Goal: Information Seeking & Learning: Learn about a topic

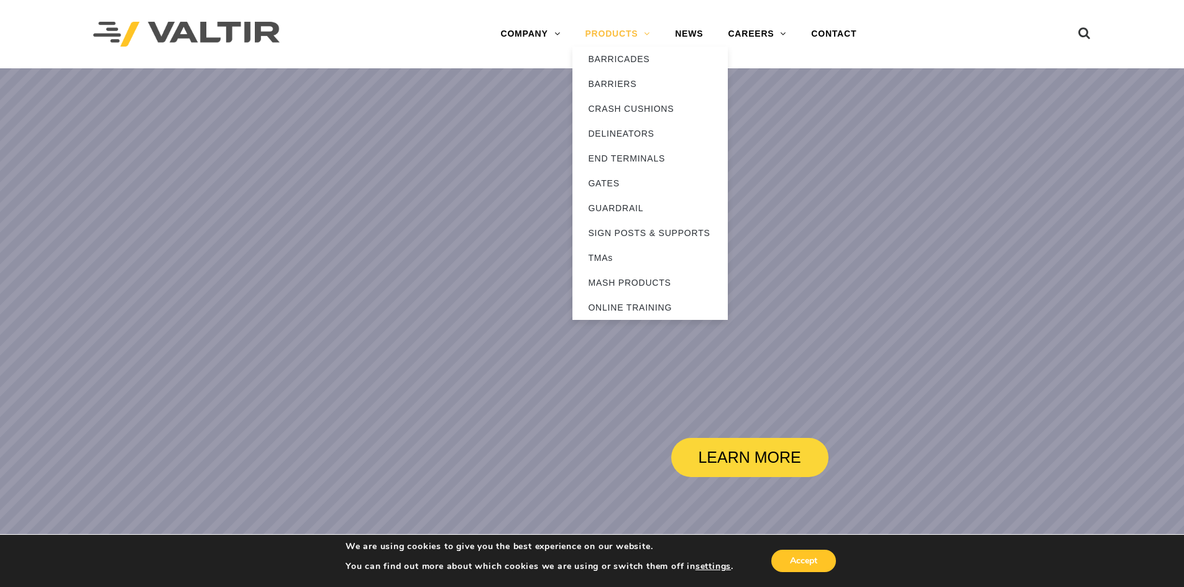
click at [638, 34] on link "PRODUCTS" at bounding box center [617, 34] width 90 height 25
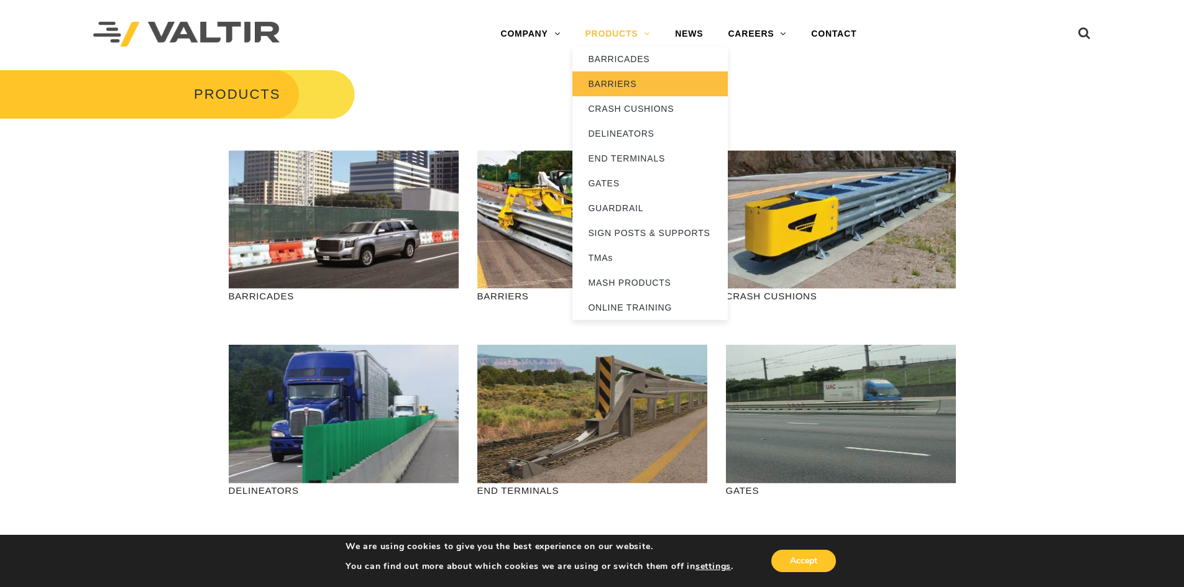
click at [624, 83] on link "BARRIERS" at bounding box center [649, 83] width 155 height 25
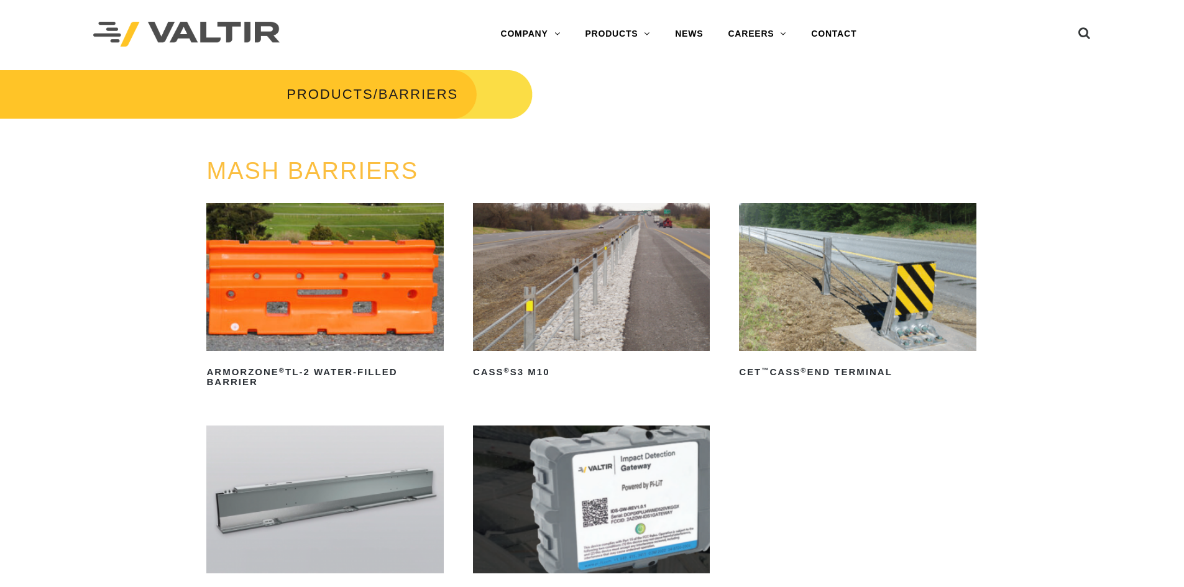
click at [604, 300] on img at bounding box center [591, 277] width 237 height 148
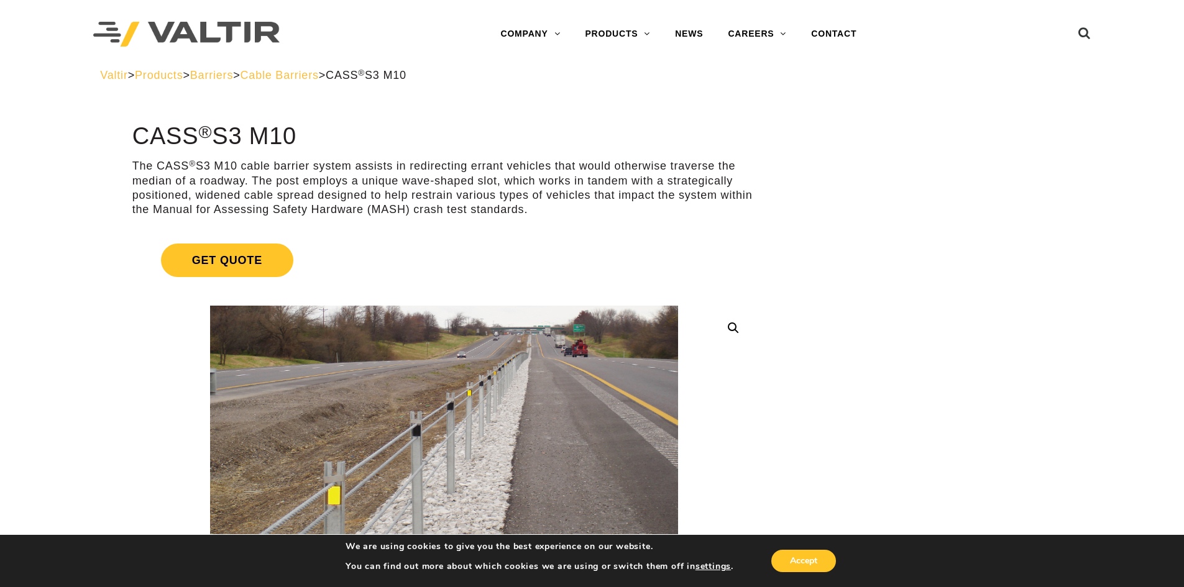
click at [318, 76] on span "Cable Barriers" at bounding box center [279, 75] width 78 height 12
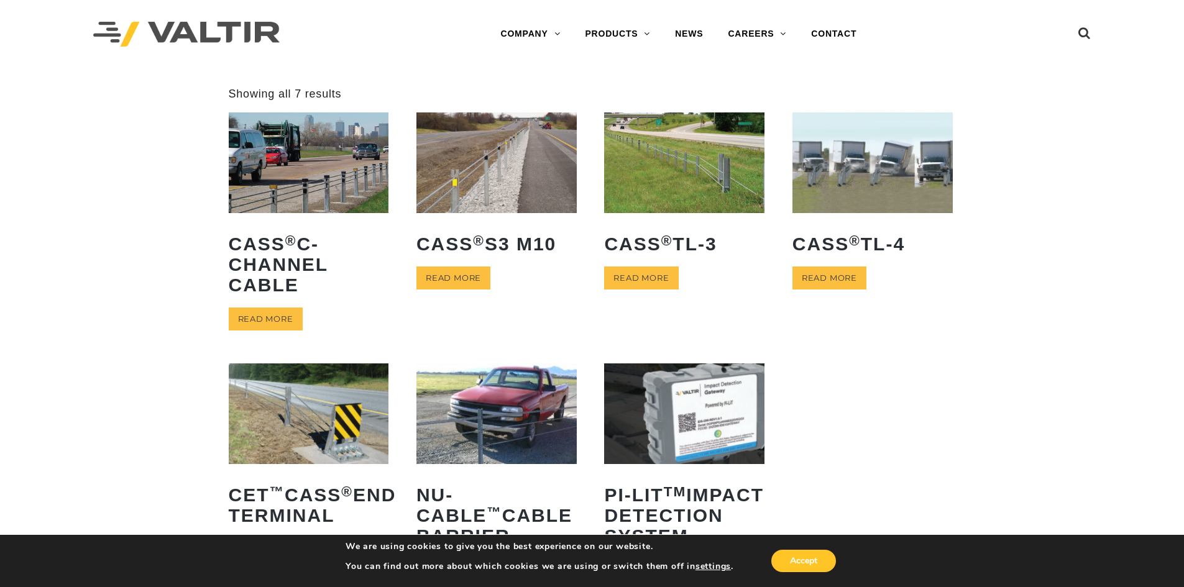
click at [287, 191] on img at bounding box center [309, 162] width 160 height 100
click at [502, 165] on img at bounding box center [496, 162] width 160 height 100
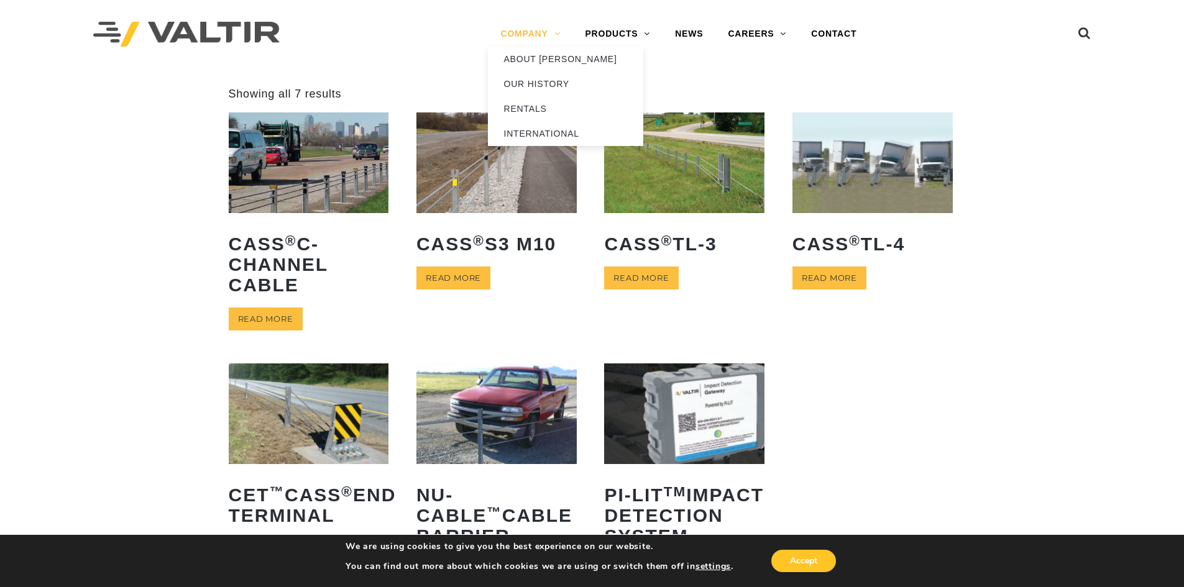
click at [524, 36] on link "COMPANY" at bounding box center [530, 34] width 85 height 25
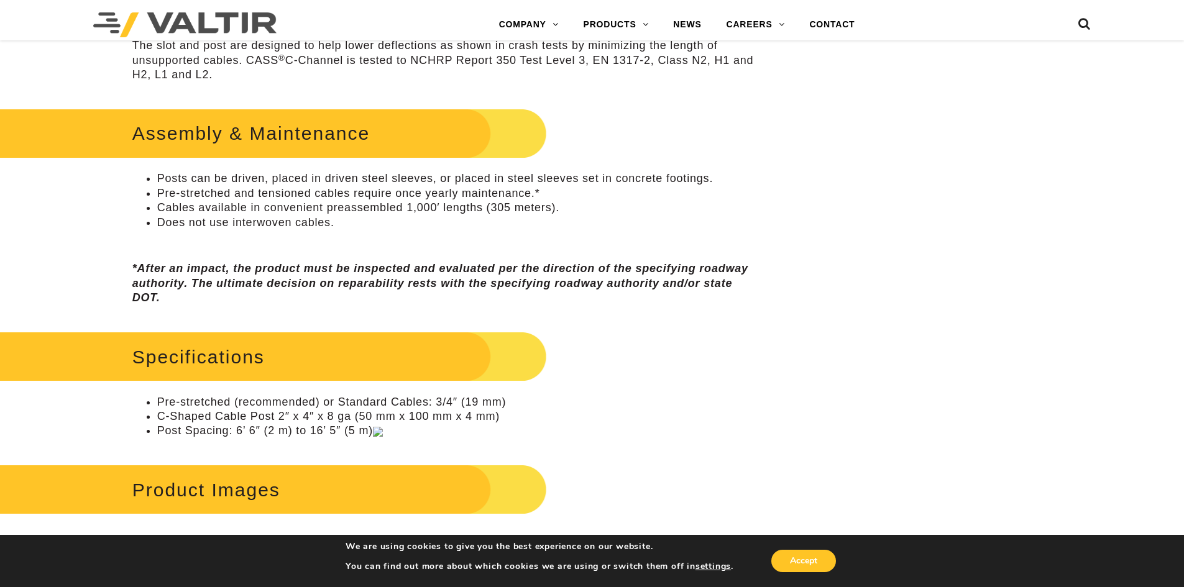
scroll to position [932, 0]
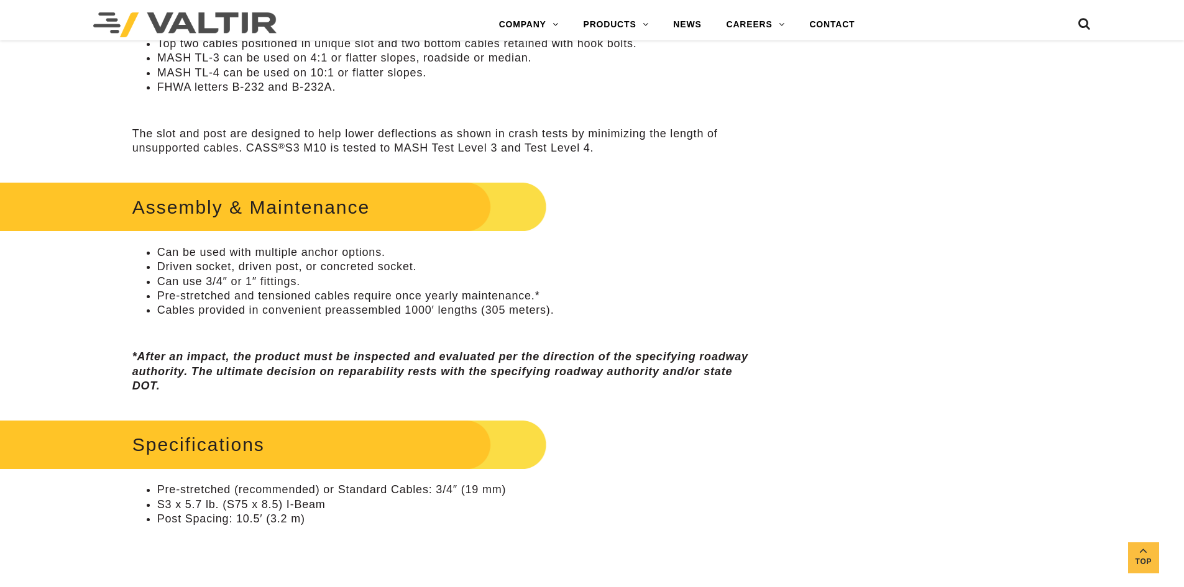
scroll to position [808, 0]
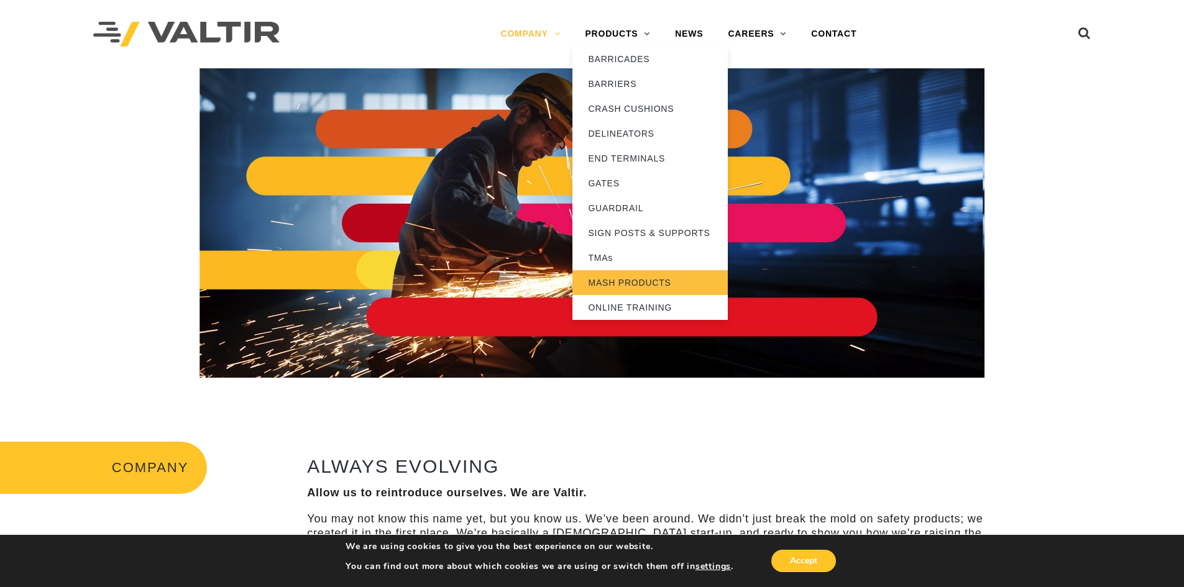
click at [631, 282] on link "MASH PRODUCTS" at bounding box center [649, 282] width 155 height 25
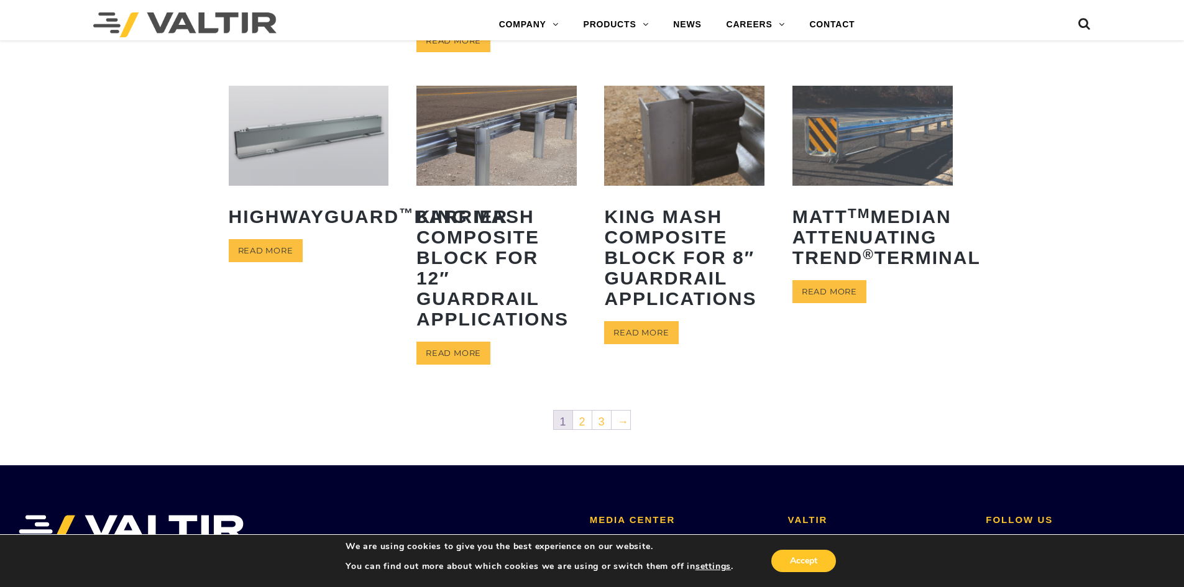
scroll to position [559, 0]
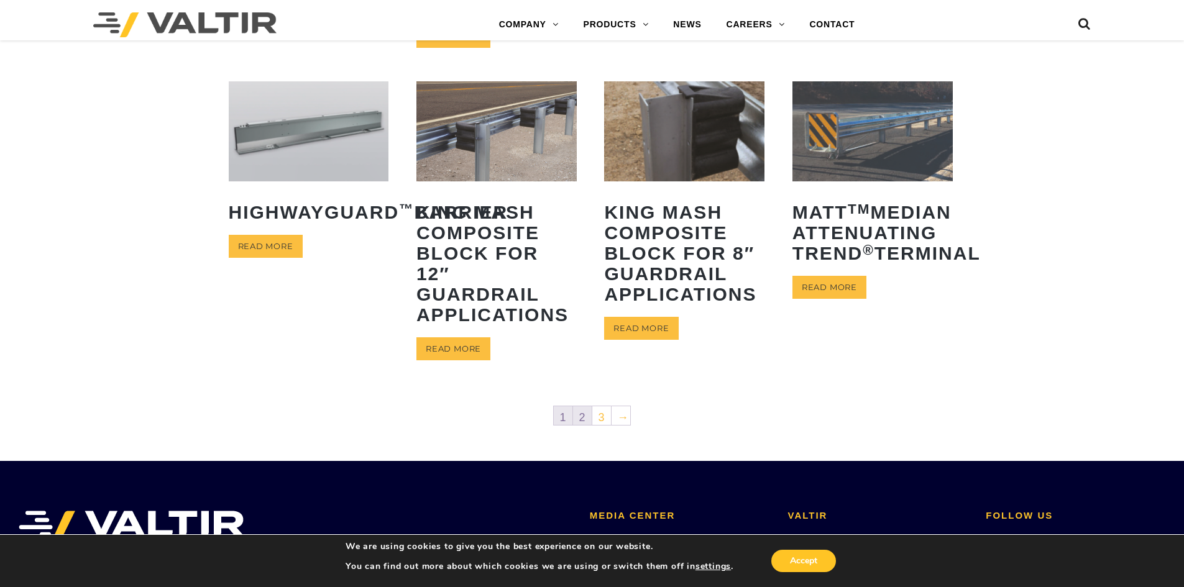
click at [575, 417] on link "2" at bounding box center [582, 415] width 19 height 19
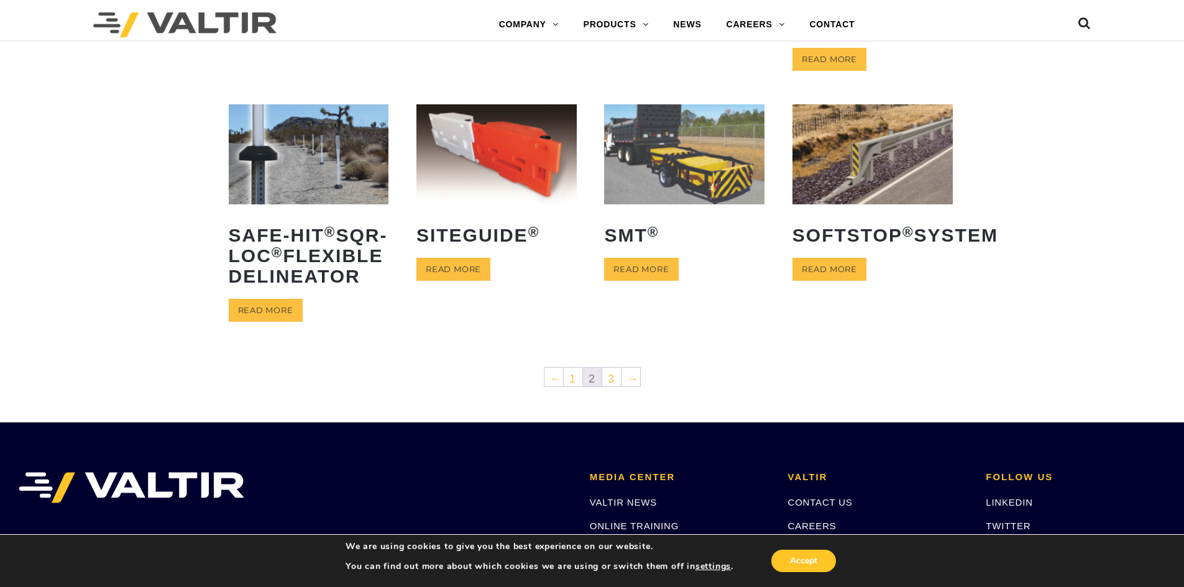
scroll to position [621, 0]
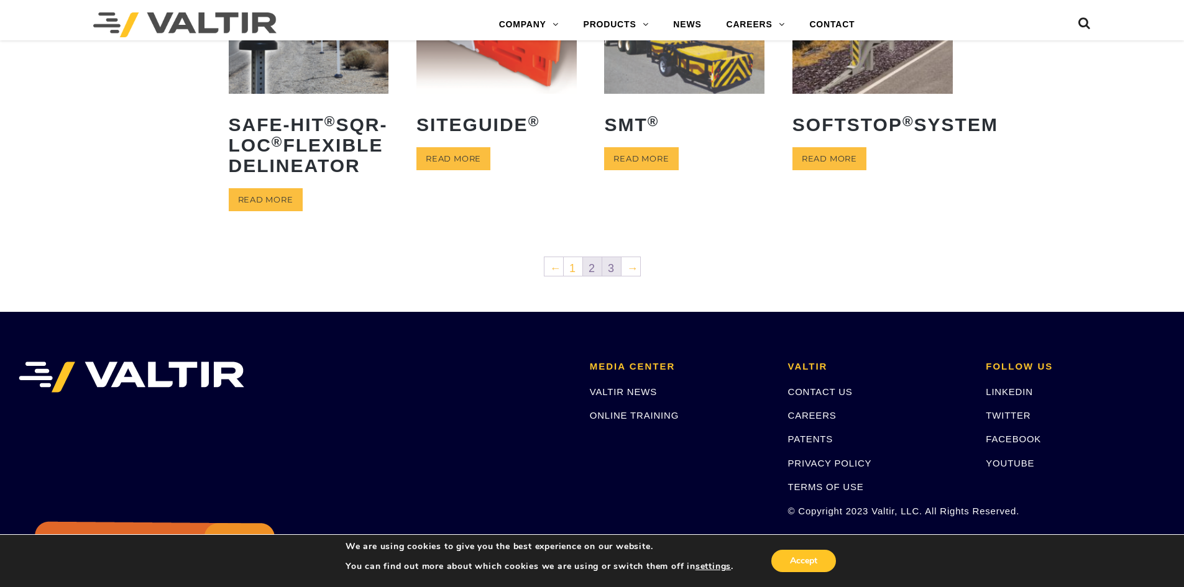
click at [606, 276] on link "3" at bounding box center [611, 266] width 19 height 19
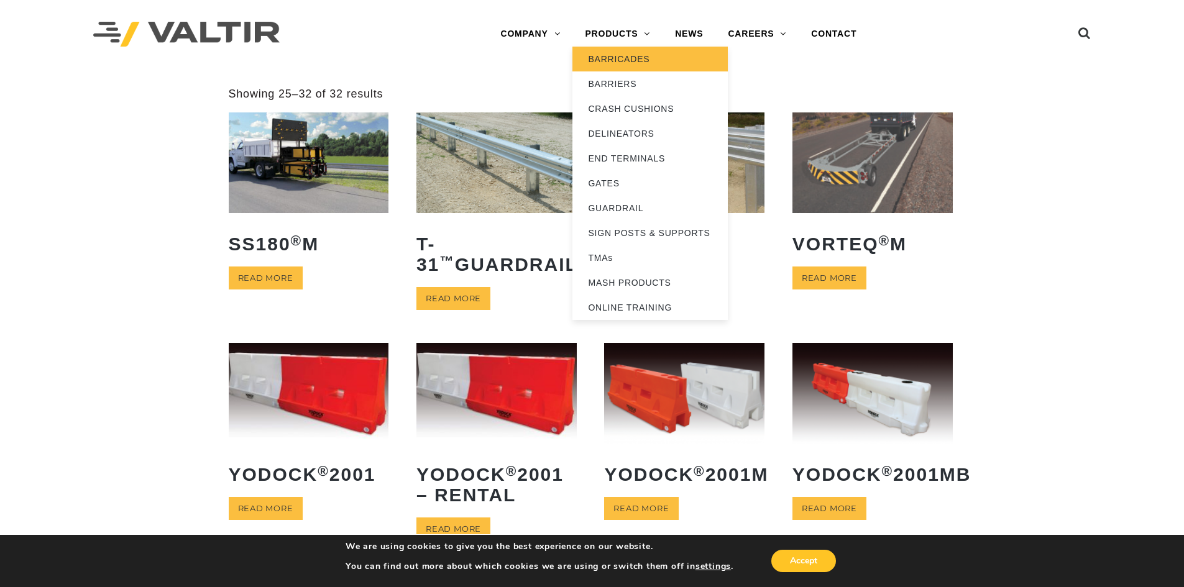
click at [622, 65] on link "BARRICADES" at bounding box center [649, 59] width 155 height 25
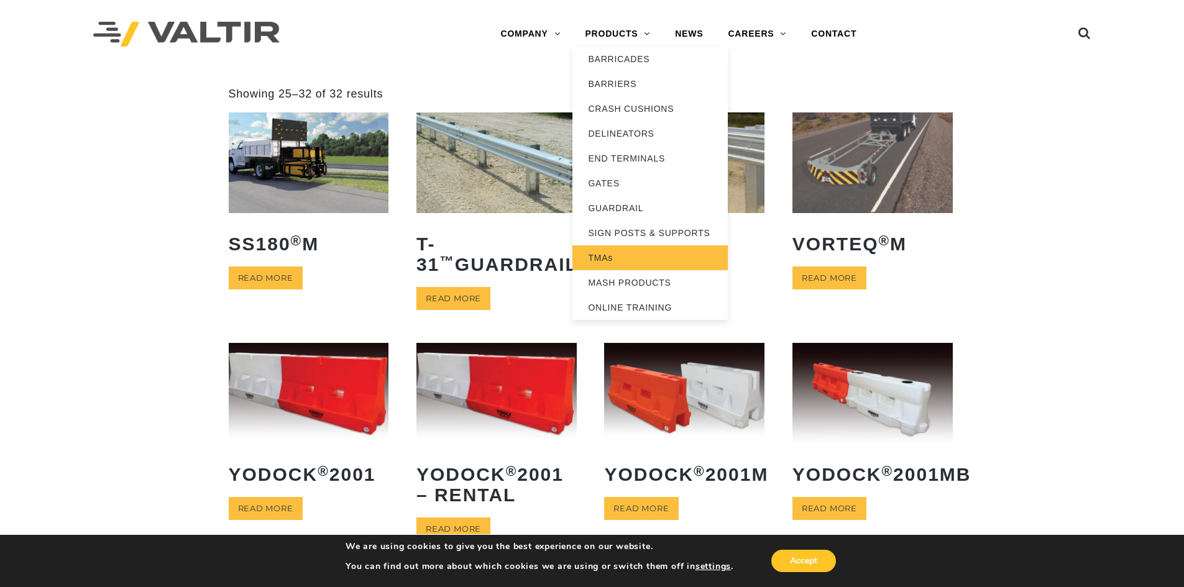
click at [611, 257] on link "TMAs" at bounding box center [649, 257] width 155 height 25
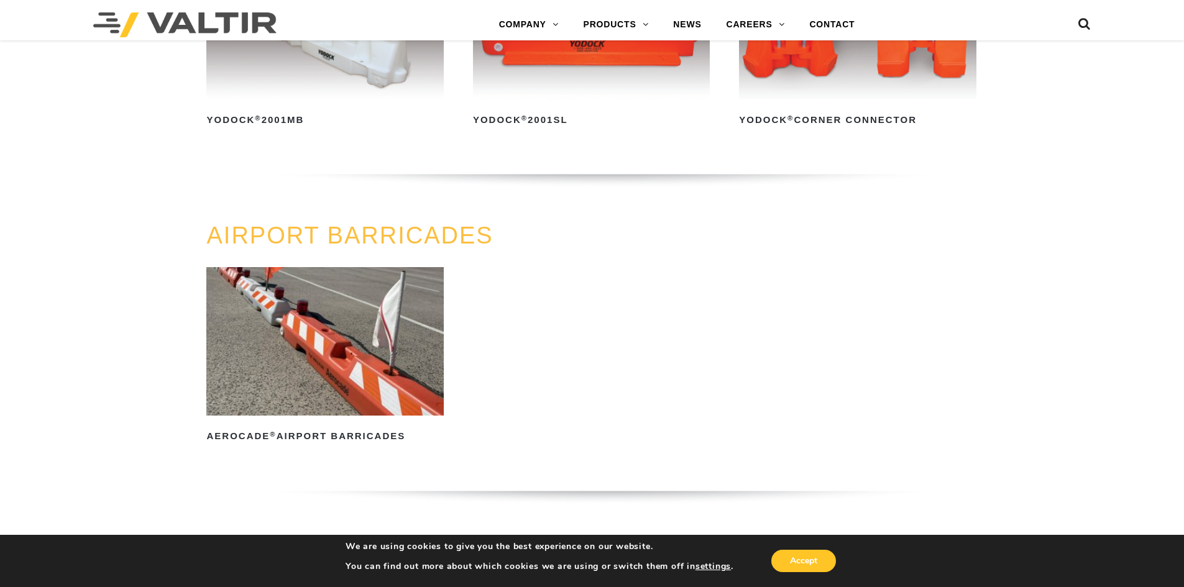
scroll to position [994, 0]
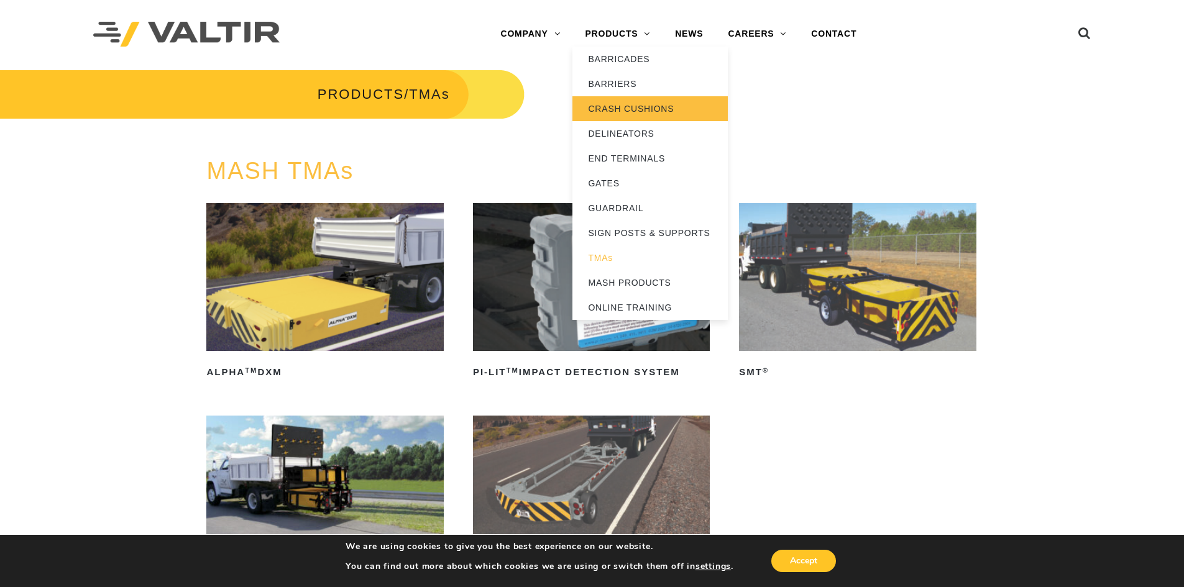
click at [643, 107] on link "CRASH CUSHIONS" at bounding box center [649, 108] width 155 height 25
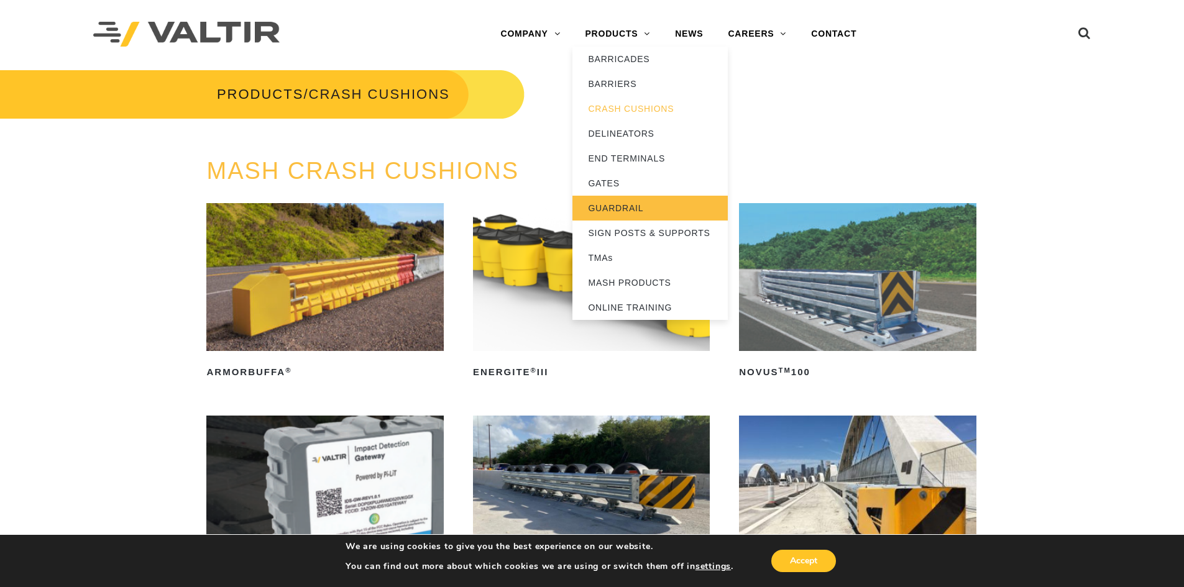
click at [626, 207] on link "GUARDRAIL" at bounding box center [649, 208] width 155 height 25
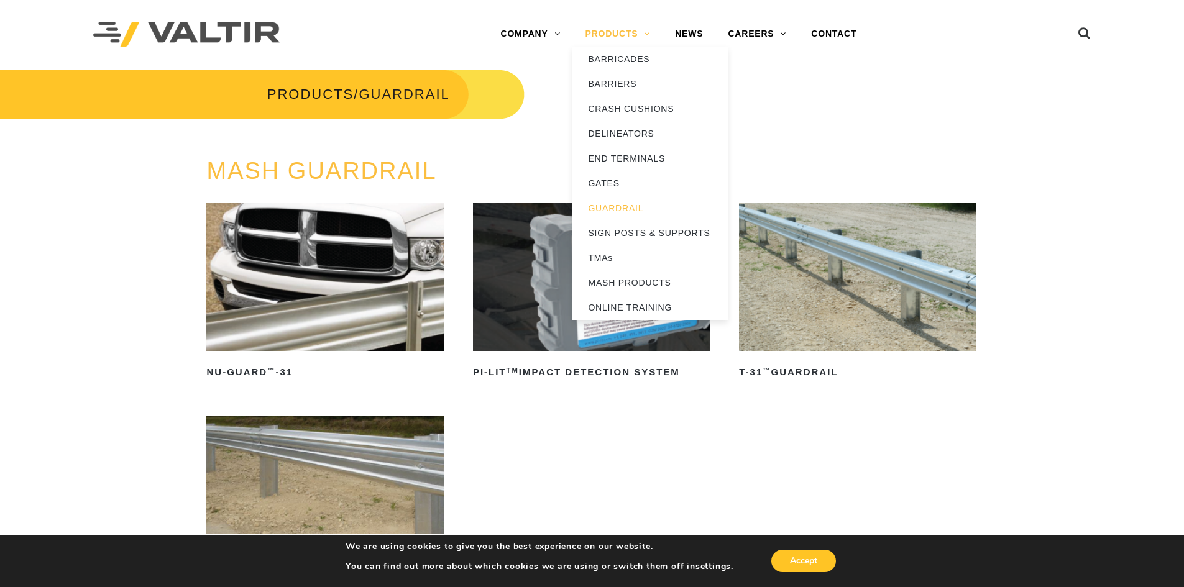
click at [598, 39] on link "PRODUCTS" at bounding box center [617, 34] width 90 height 25
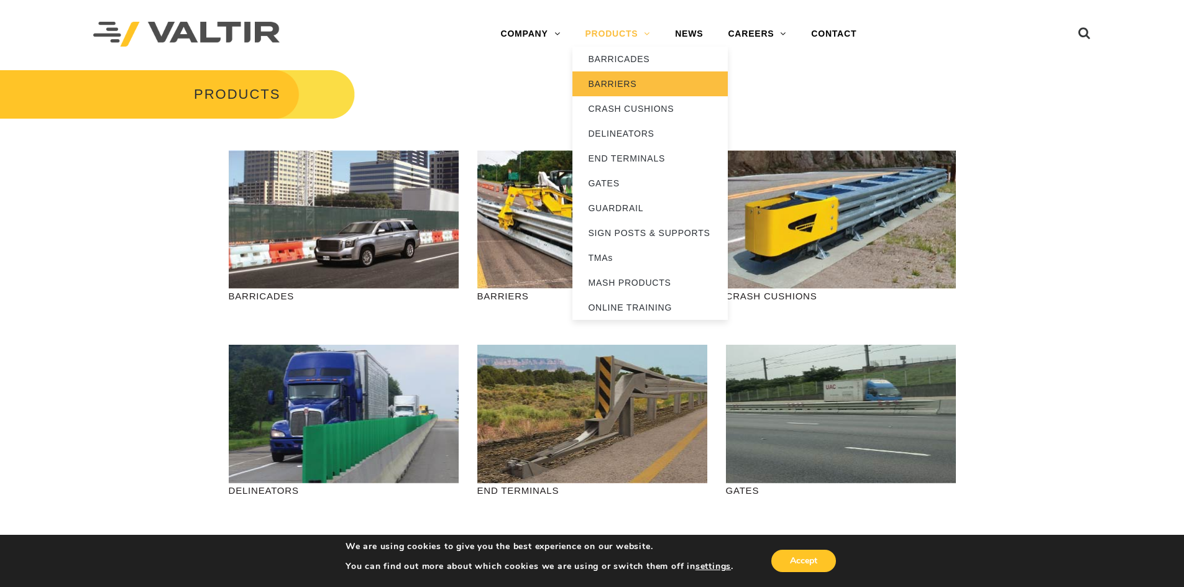
click at [608, 89] on link "BARRIERS" at bounding box center [649, 83] width 155 height 25
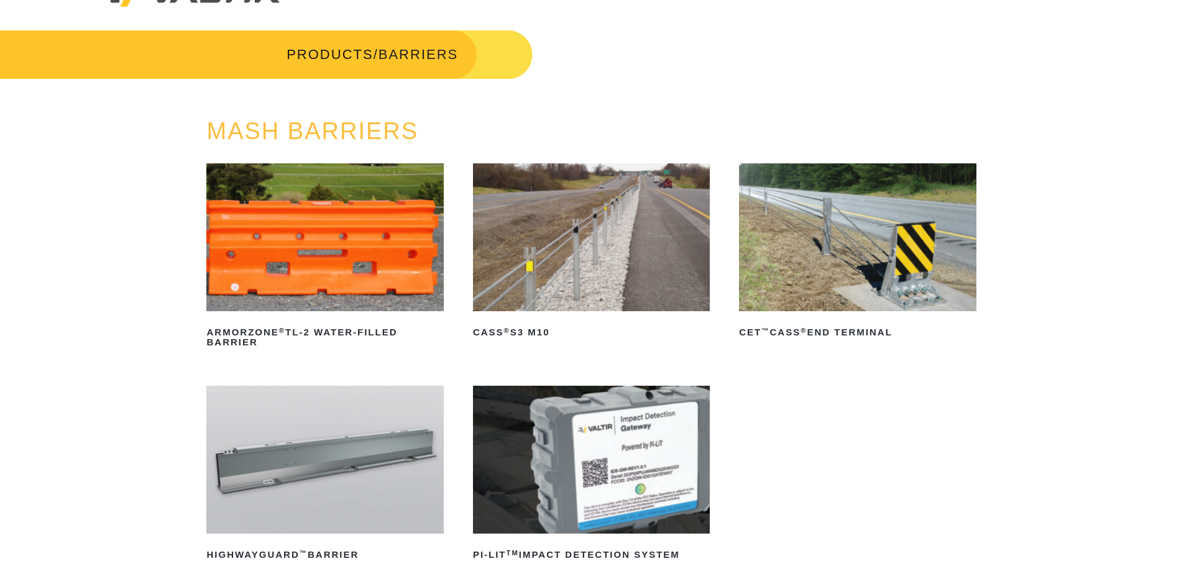
scroll to position [62, 0]
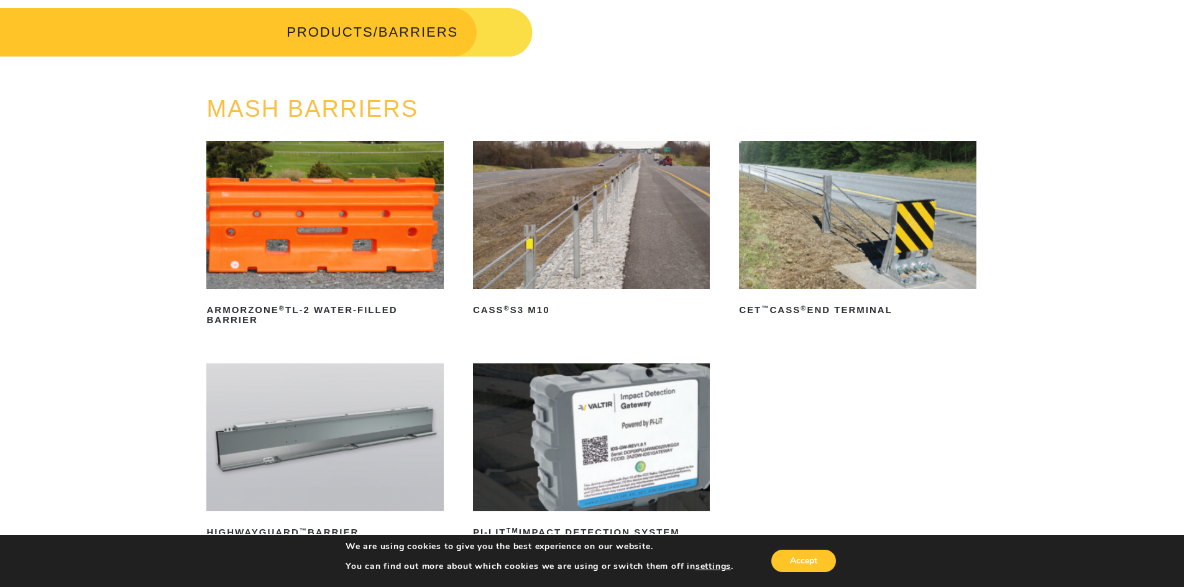
click at [839, 233] on img at bounding box center [857, 215] width 237 height 148
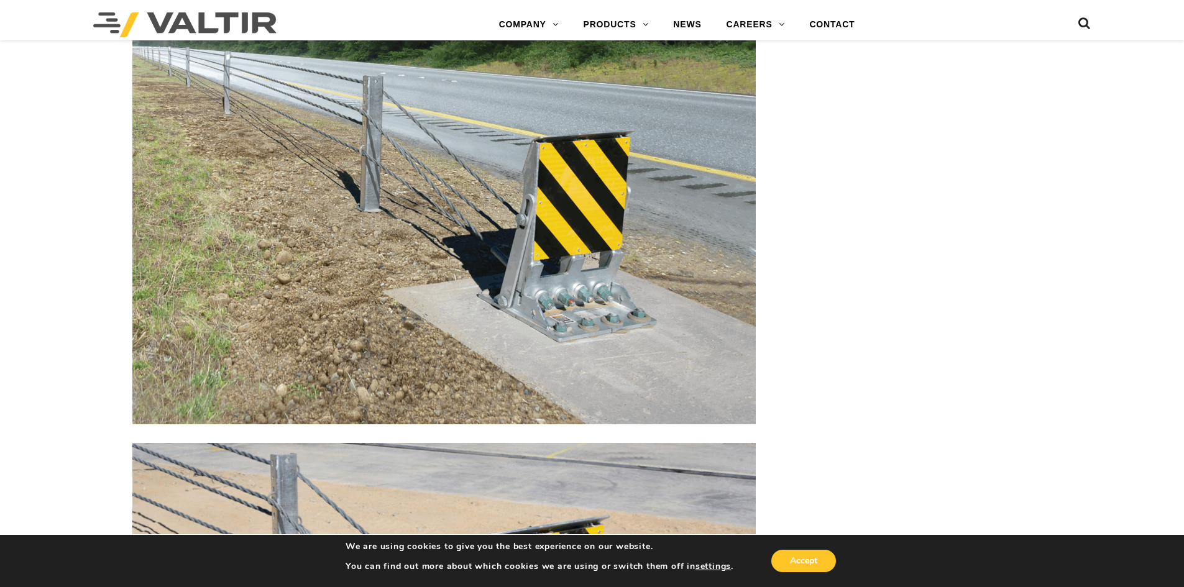
scroll to position [1864, 0]
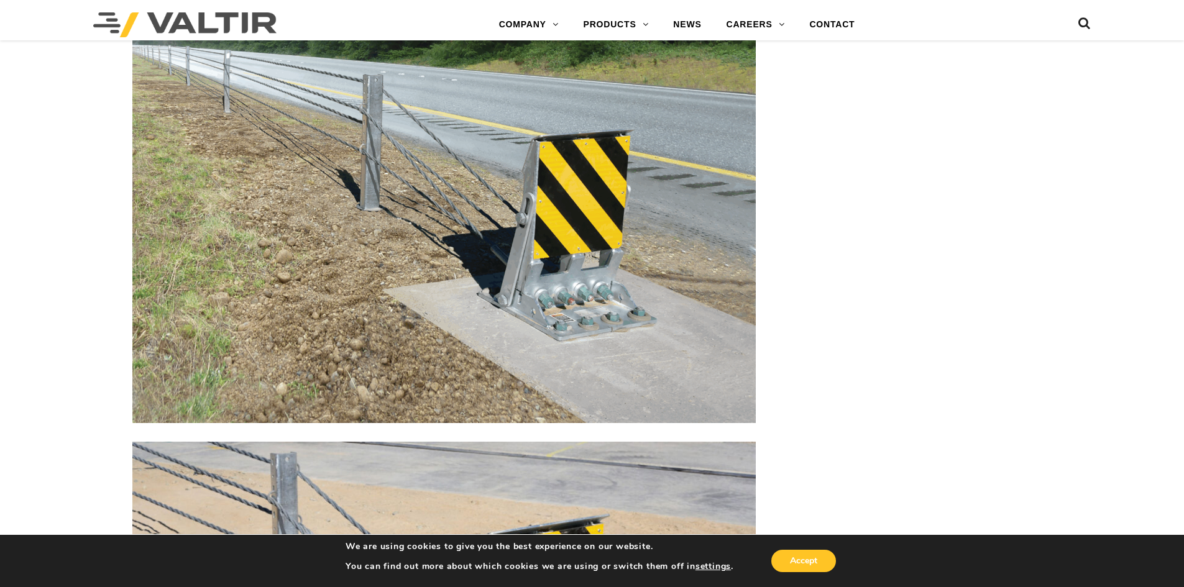
drag, startPoint x: 730, startPoint y: 298, endPoint x: 915, endPoint y: 219, distance: 201.3
click at [916, 219] on div "**********" at bounding box center [592, 485] width 1184 height 4450
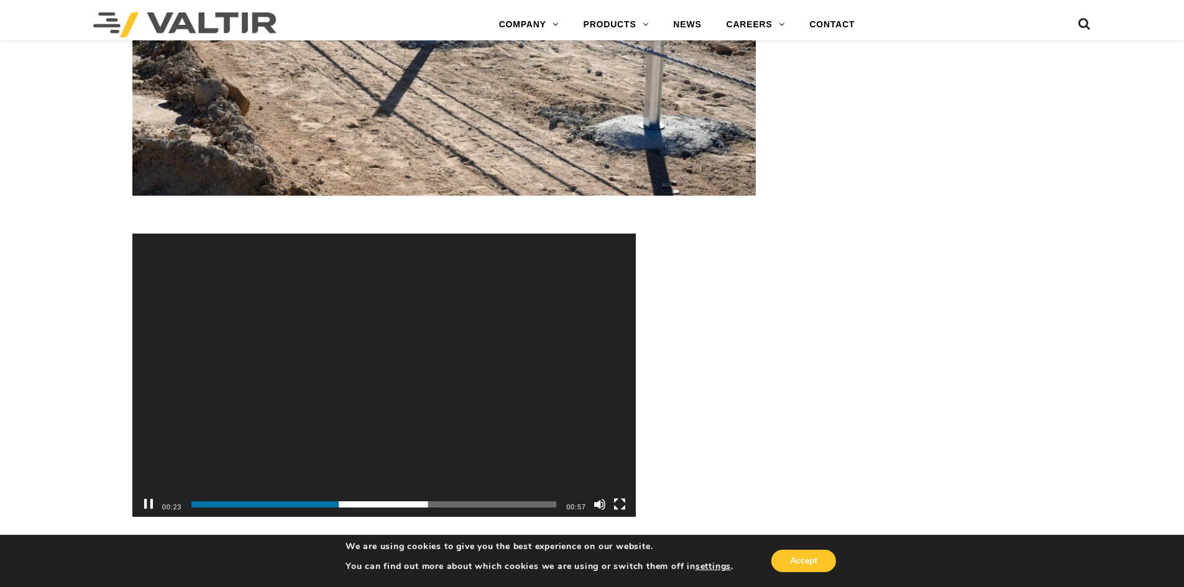
scroll to position [3666, 0]
drag, startPoint x: 897, startPoint y: 237, endPoint x: 917, endPoint y: 191, distance: 50.3
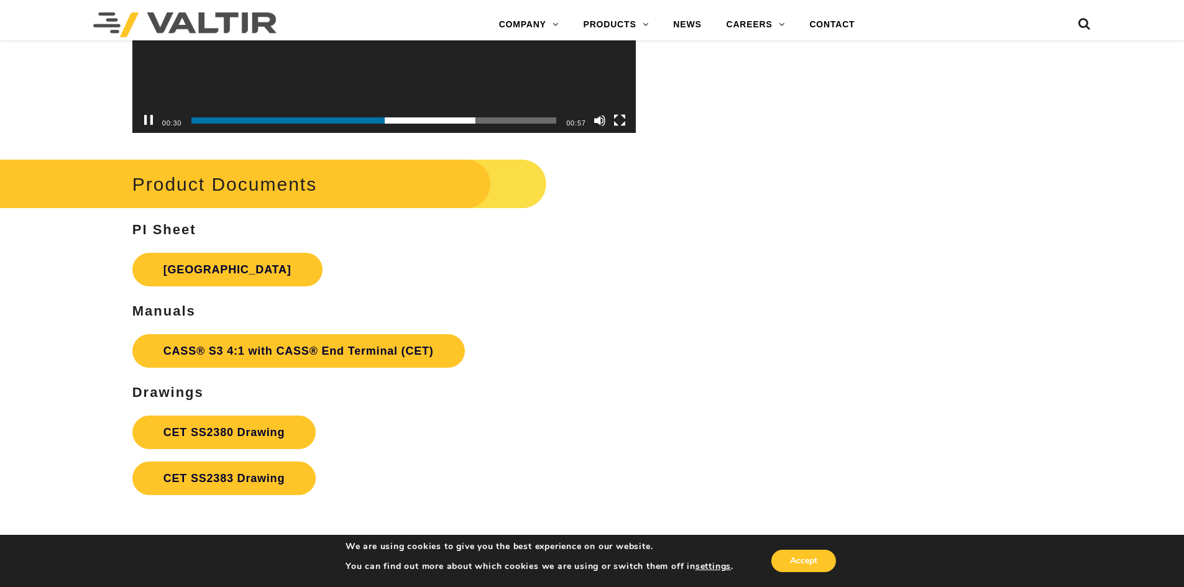
scroll to position [4163, 0]
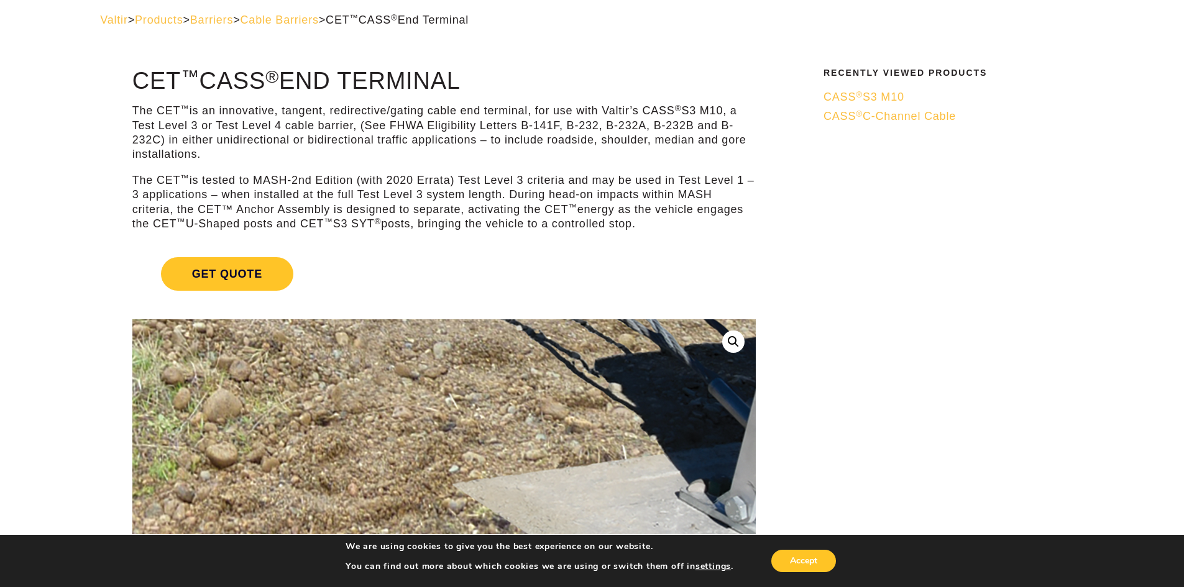
scroll to position [0, 0]
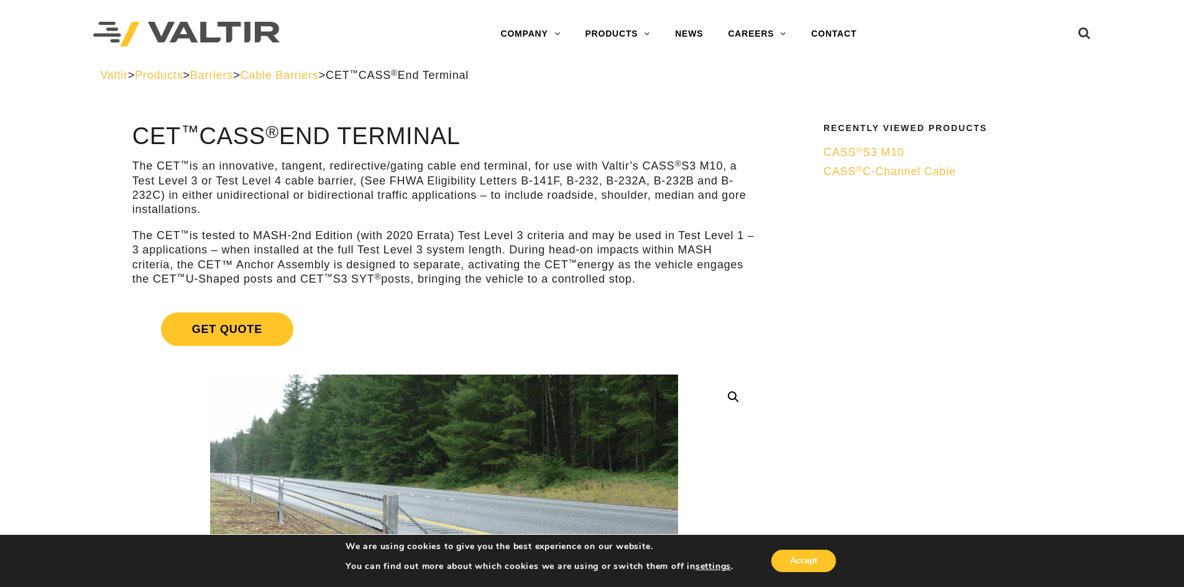
click at [319, 73] on span "Cable Barriers" at bounding box center [279, 75] width 78 height 12
